Goal: Task Accomplishment & Management: Manage account settings

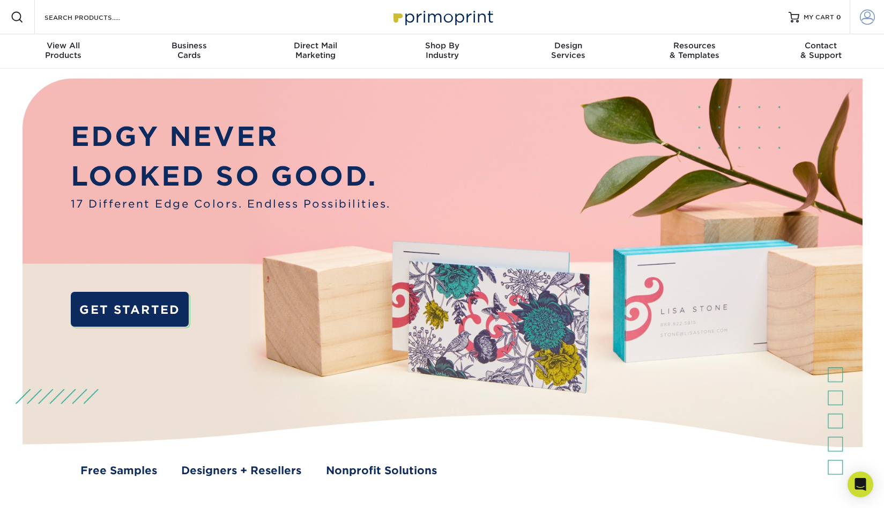
click at [870, 12] on span at bounding box center [867, 17] width 15 height 15
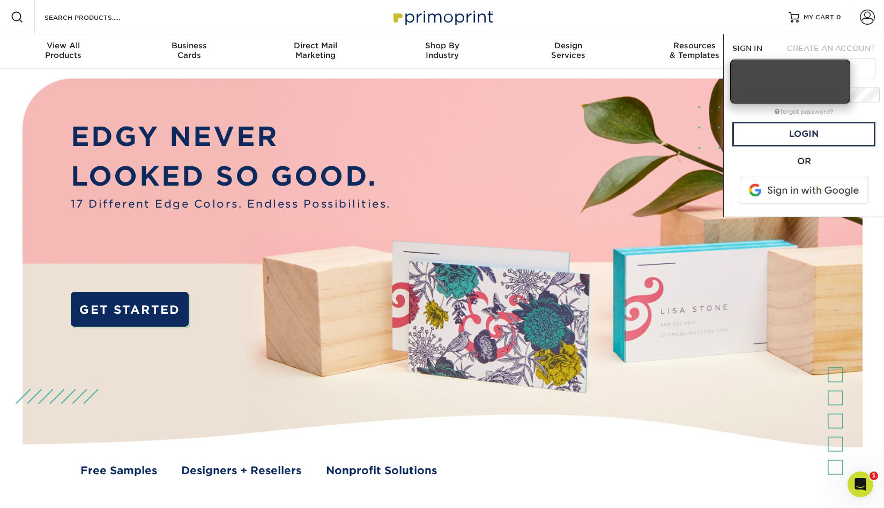
click at [788, 176] on span at bounding box center [805, 190] width 137 height 28
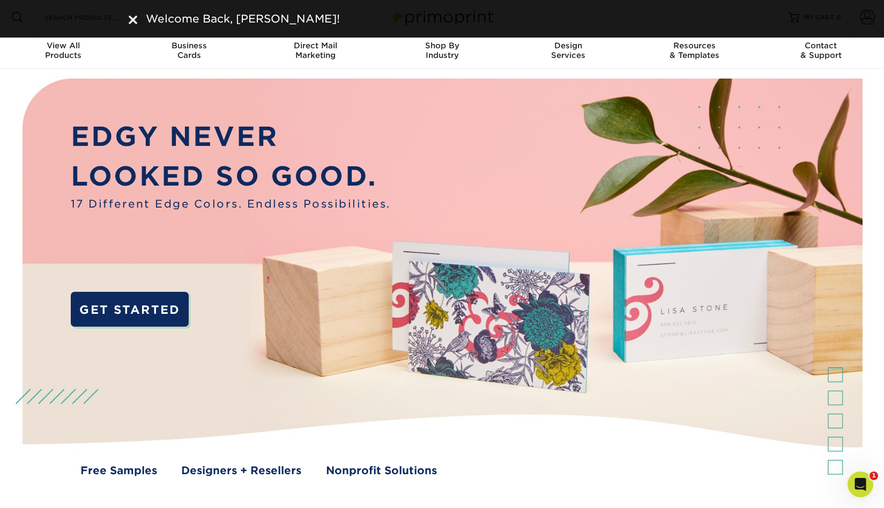
click at [841, 14] on div "Welcome Back, Matthew!" at bounding box center [442, 19] width 884 height 38
click at [125, 13] on div "Welcome Back, Matthew!" at bounding box center [442, 19] width 884 height 38
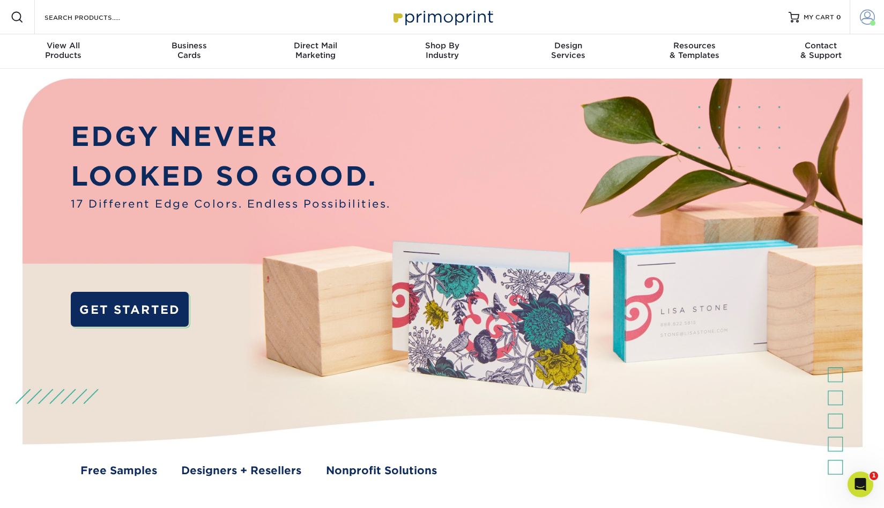
click at [872, 12] on span at bounding box center [867, 17] width 15 height 15
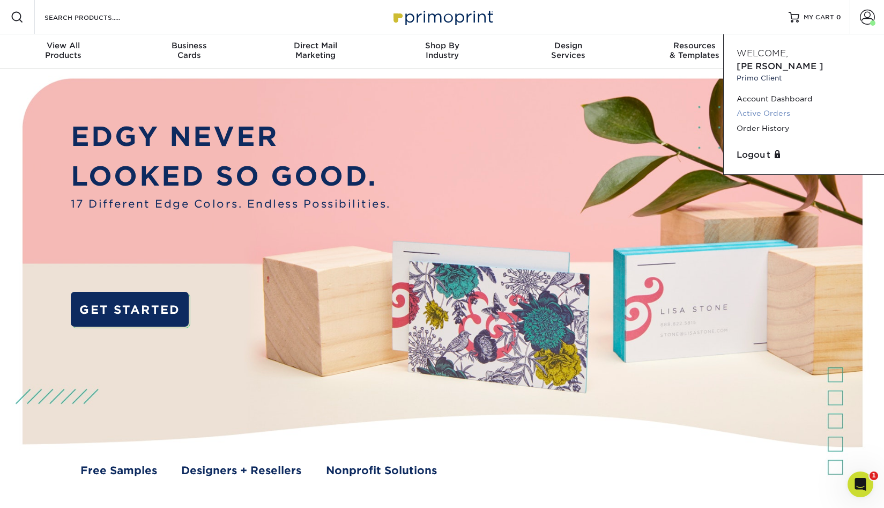
click at [753, 106] on link "Active Orders" at bounding box center [804, 113] width 135 height 14
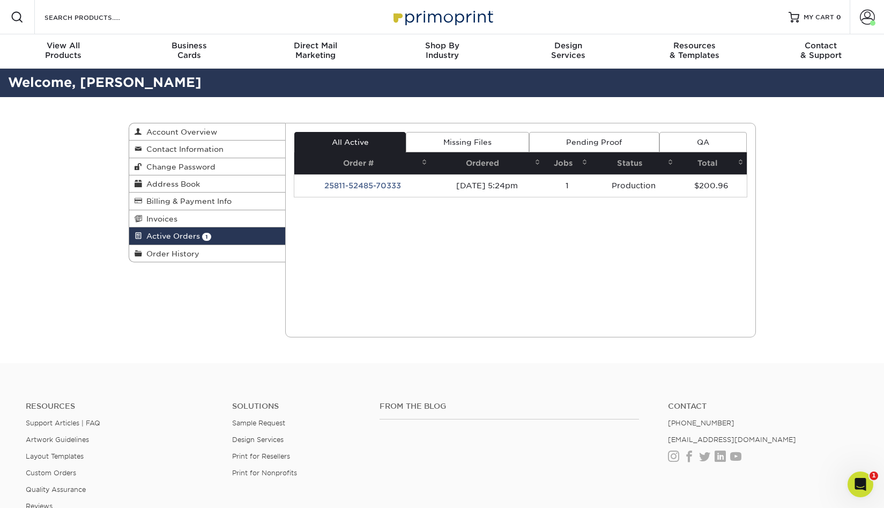
click at [855, 485] on icon "Open Intercom Messenger" at bounding box center [861, 485] width 18 height 18
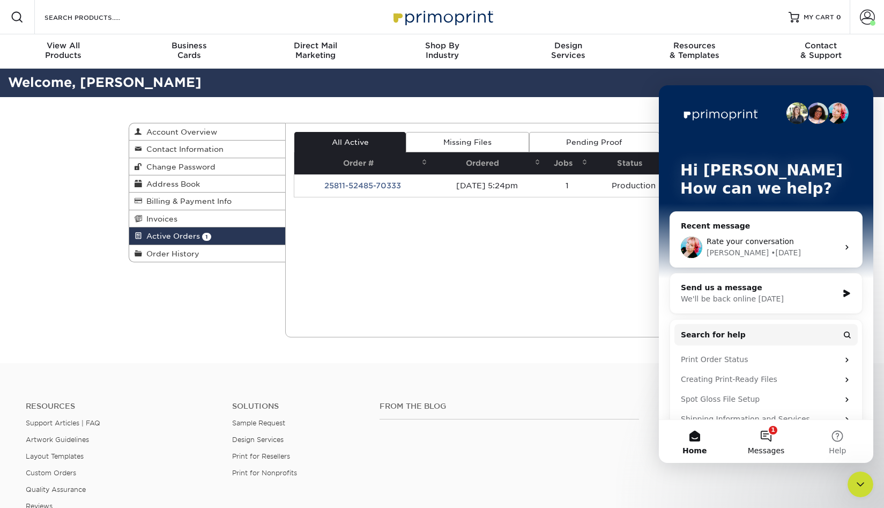
click at [754, 433] on button "1 Messages" at bounding box center [765, 441] width 71 height 43
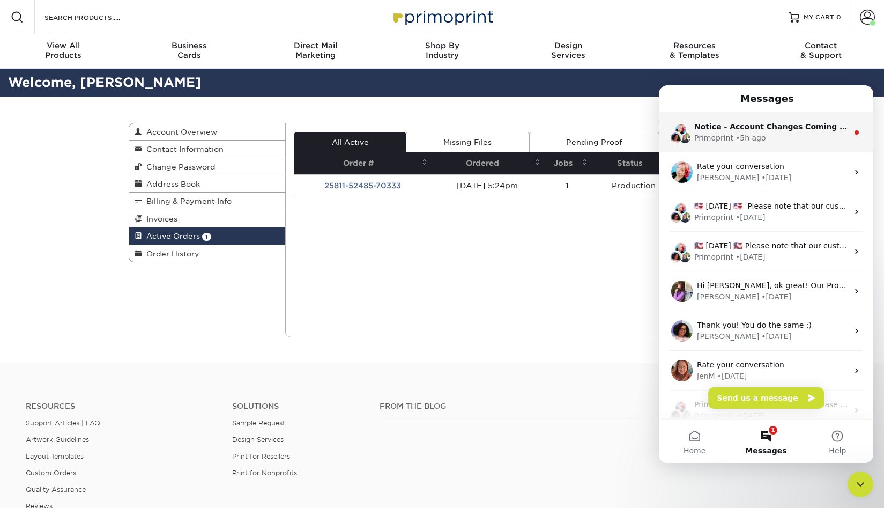
click at [793, 144] on div "Notice - Account Changes Coming Soon ​ Past Order Files Will Not Transfer: Whil…" at bounding box center [766, 133] width 214 height 40
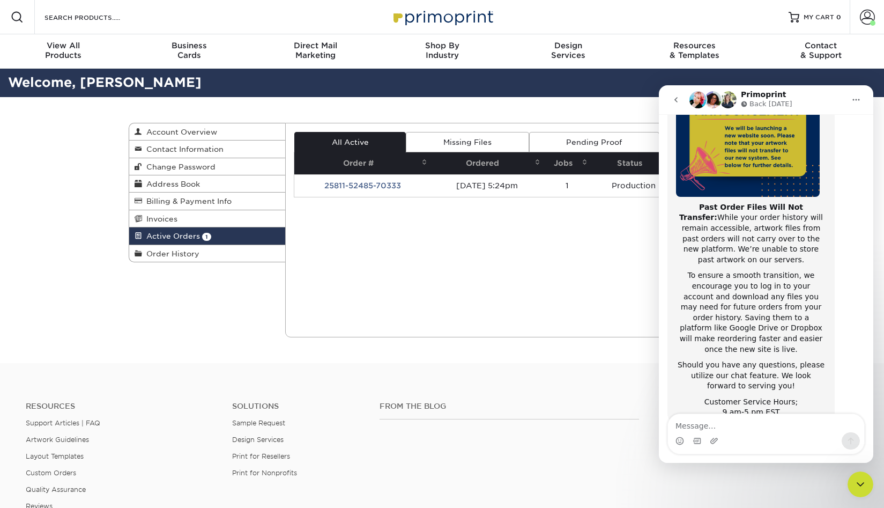
scroll to position [144, 0]
click at [675, 99] on icon "go back" at bounding box center [676, 99] width 9 height 9
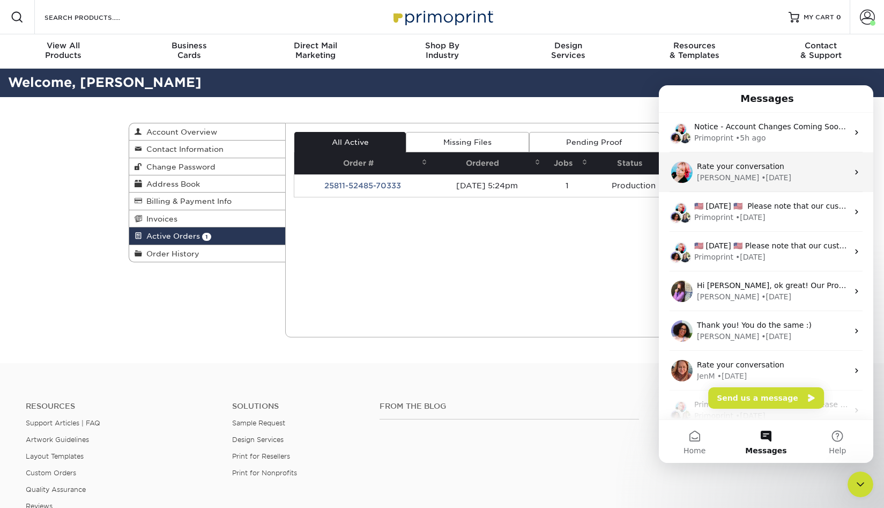
click at [765, 183] on div "[PERSON_NAME] • [DATE]" at bounding box center [772, 177] width 151 height 11
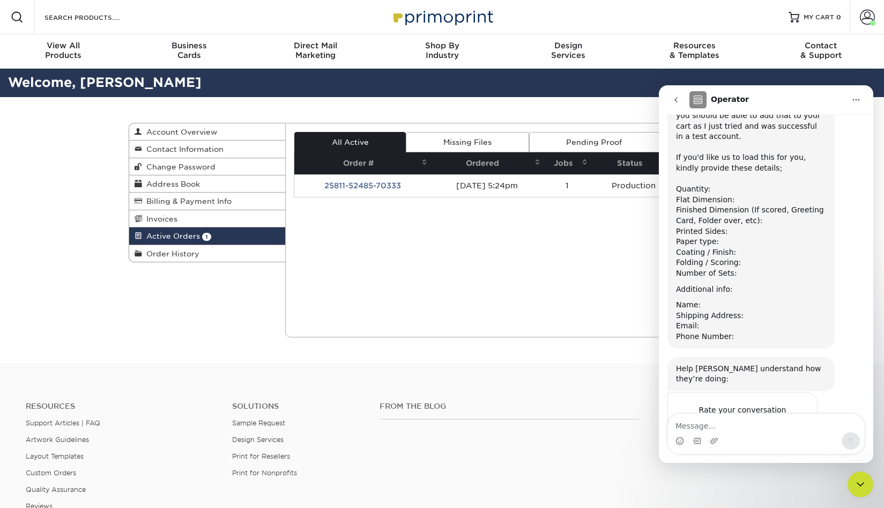
scroll to position [406, 0]
click at [676, 99] on icon "go back" at bounding box center [675, 99] width 3 height 5
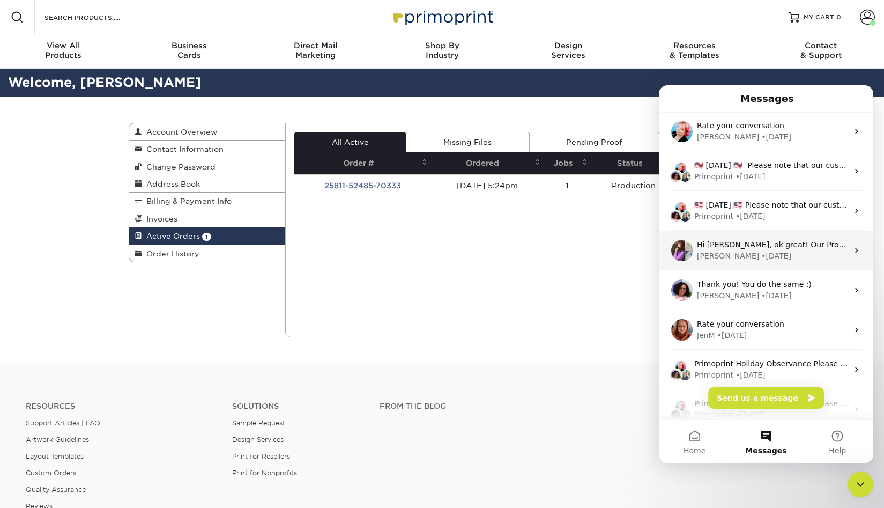
scroll to position [41, 0]
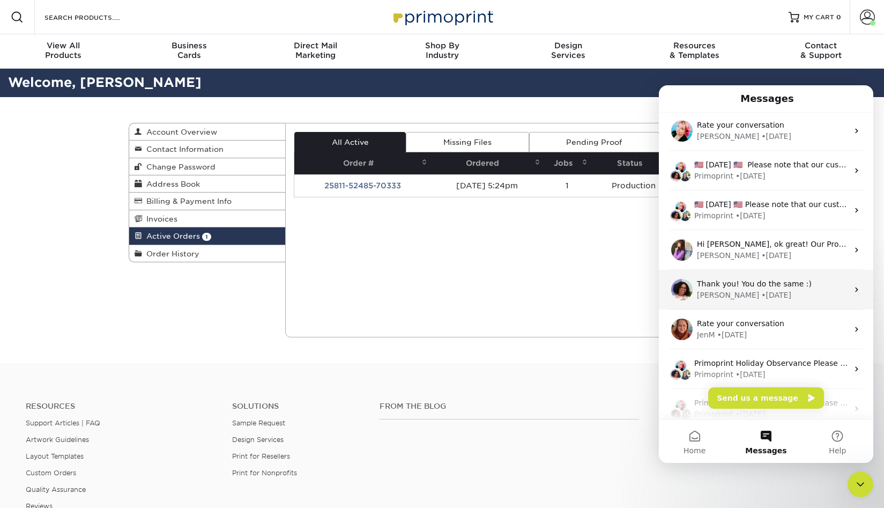
click at [797, 295] on div "[PERSON_NAME] • [DATE]" at bounding box center [772, 295] width 151 height 11
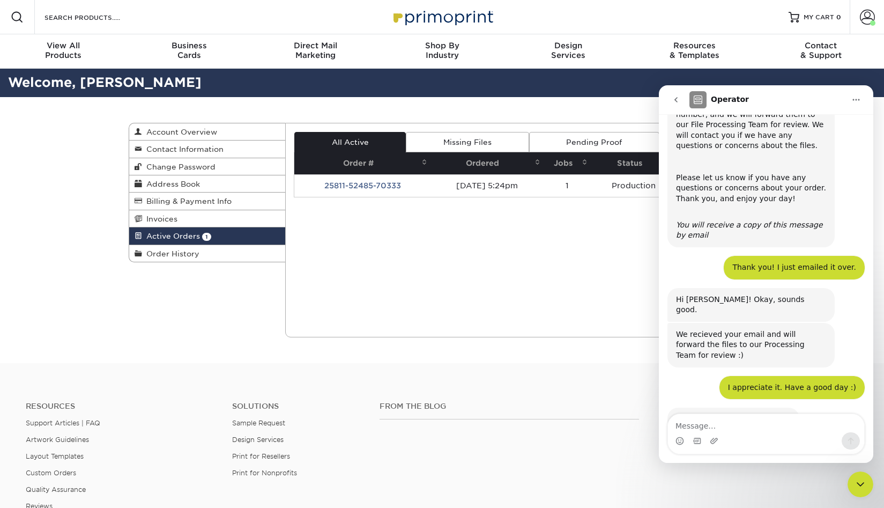
scroll to position [195, 0]
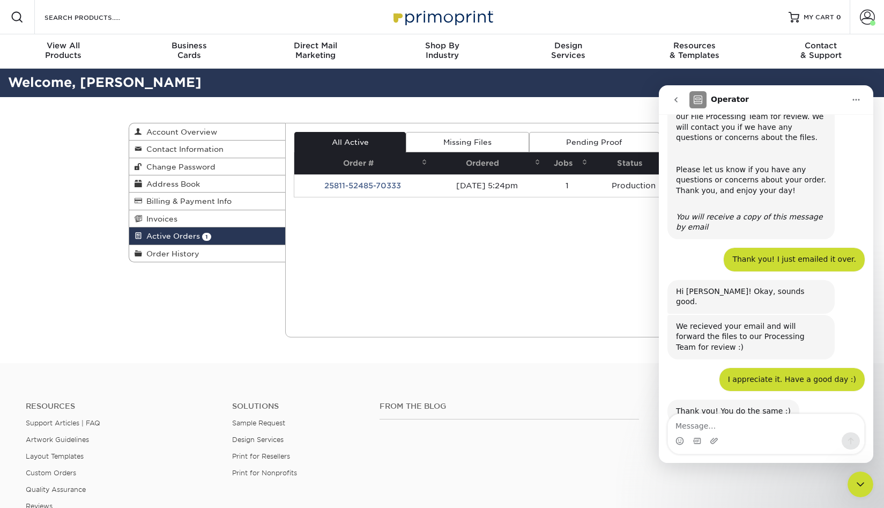
click at [550, 376] on div "Resources Support Articles | FAQ Artwork Guidelines Layout Templates Custom Ord…" at bounding box center [442, 464] width 884 height 177
click at [677, 98] on icon "go back" at bounding box center [675, 99] width 3 height 5
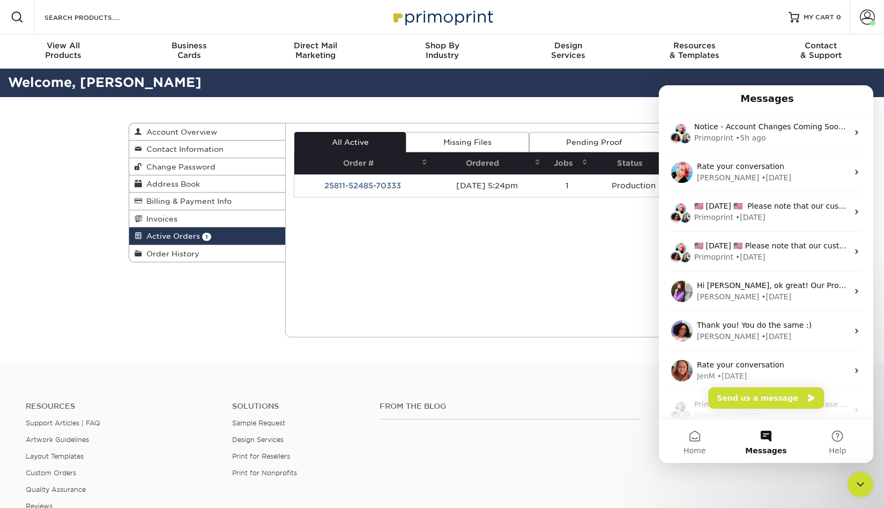
click at [520, 285] on div "Current Orders 1 Active 0 Missing Files" at bounding box center [520, 230] width 471 height 214
